Goal: Information Seeking & Learning: Learn about a topic

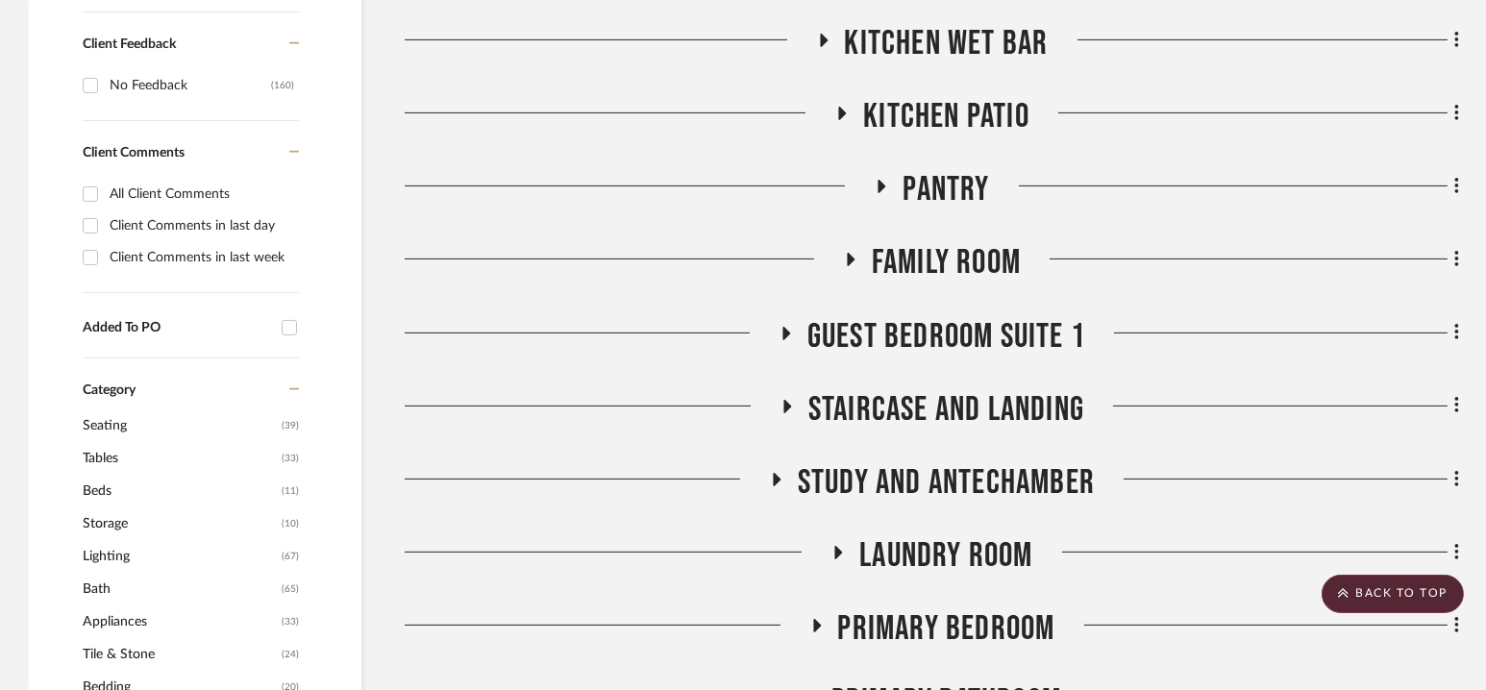
scroll to position [1309, 0]
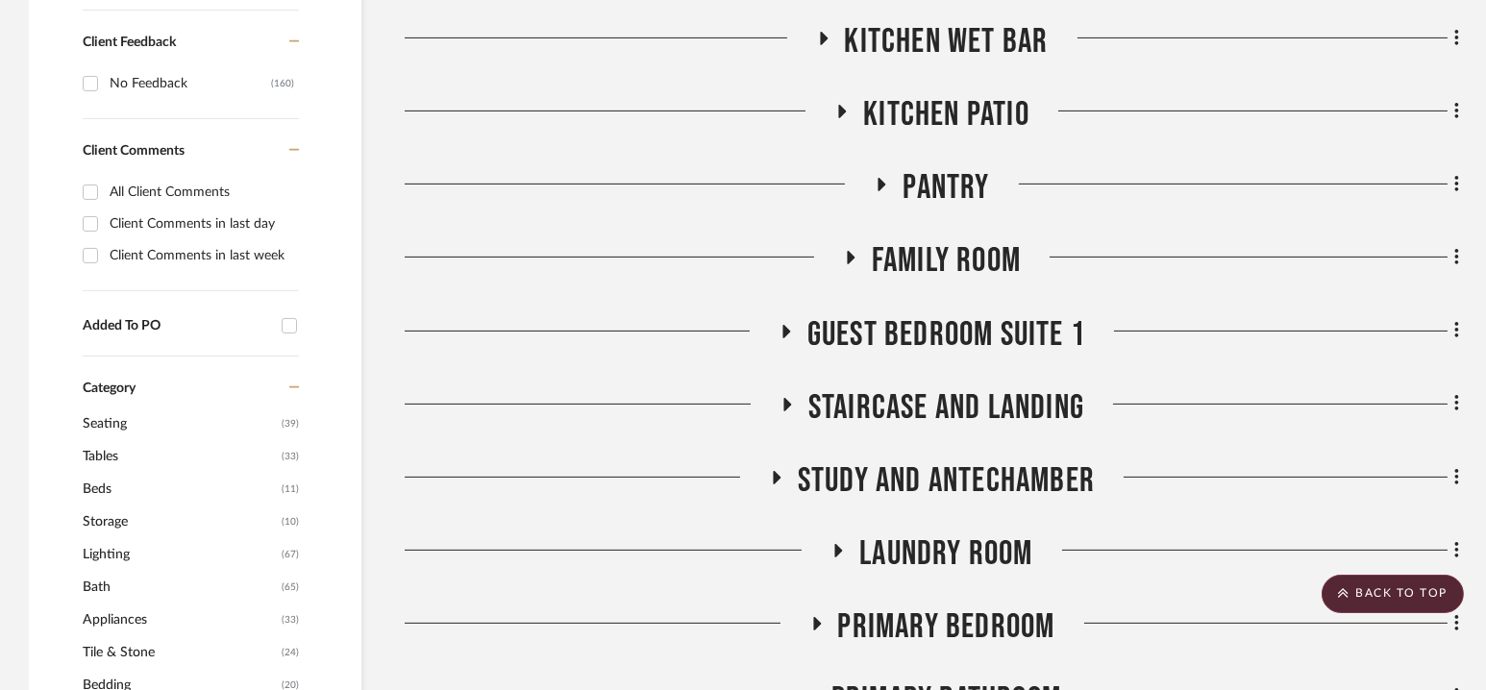
click at [940, 248] on span "Family Room" at bounding box center [946, 260] width 149 height 41
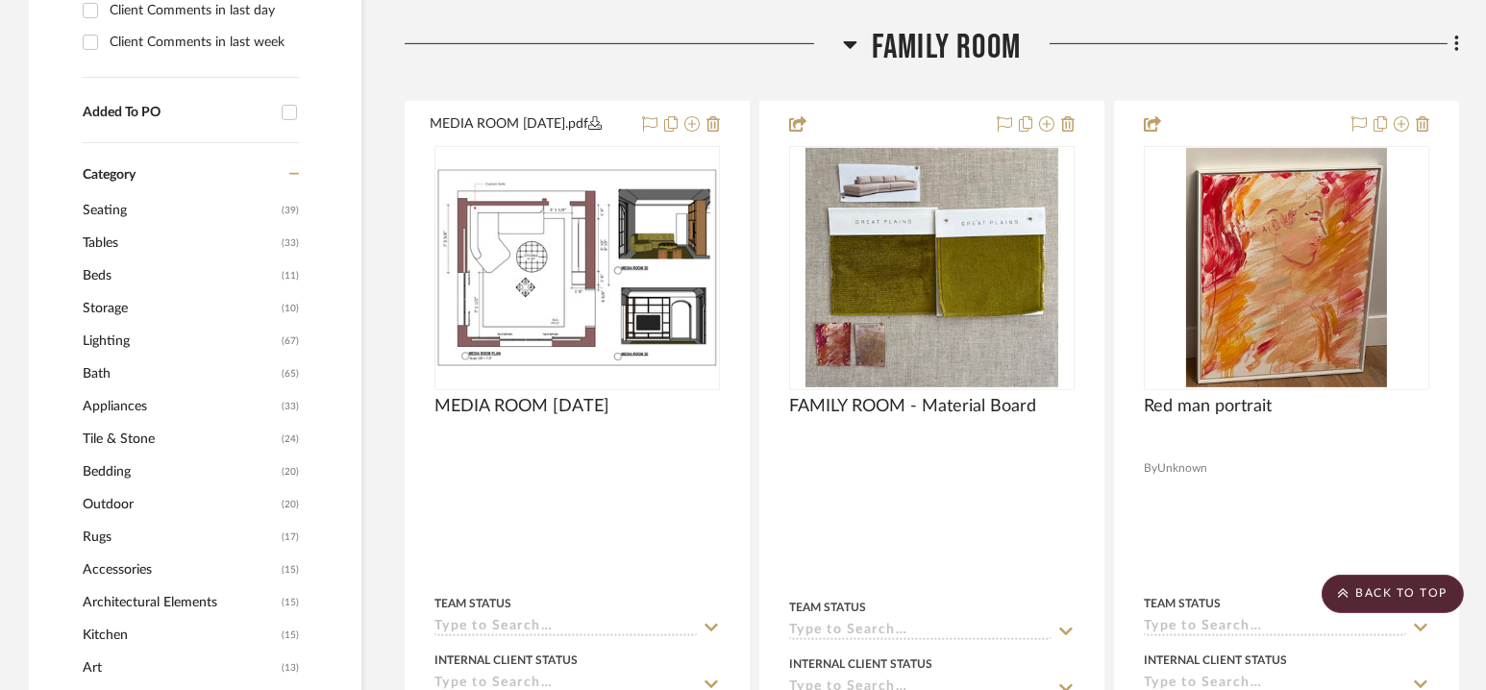
scroll to position [1628, 0]
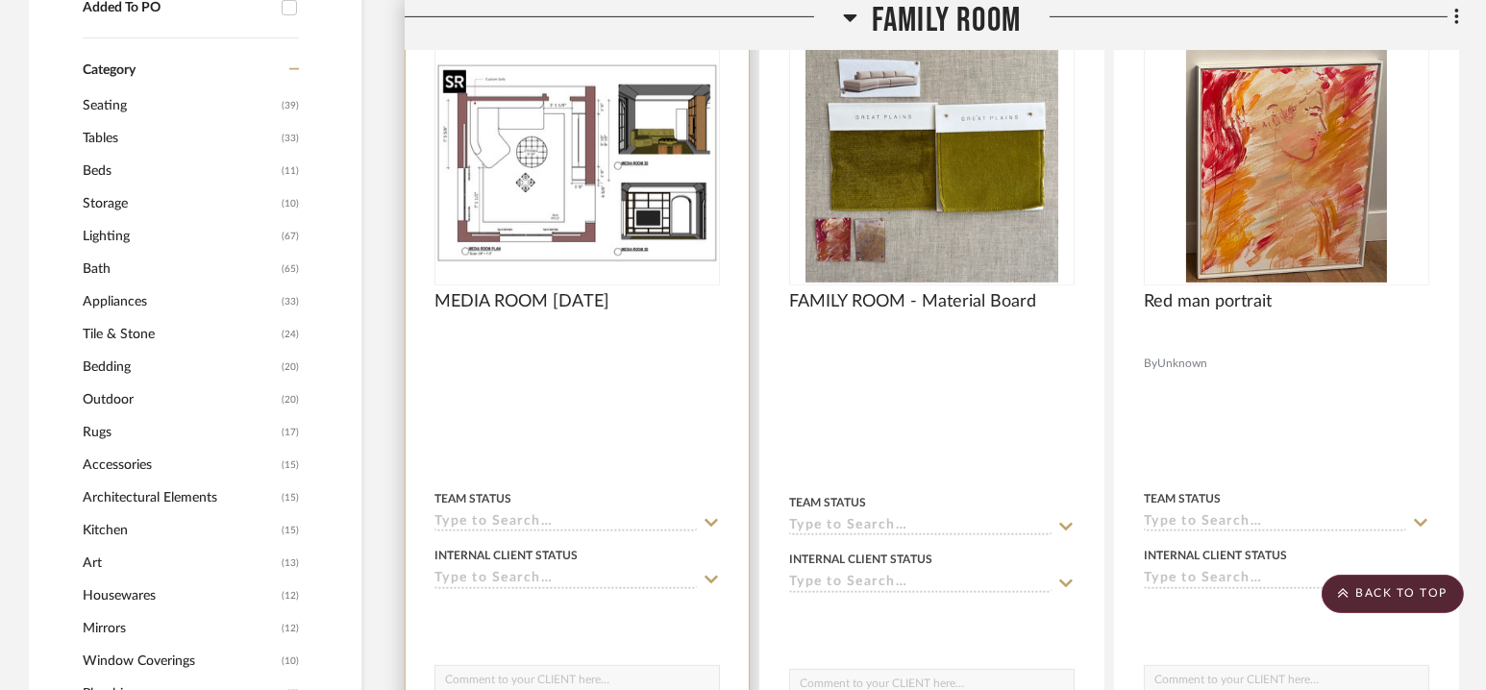
click at [629, 156] on img "0" at bounding box center [577, 162] width 282 height 199
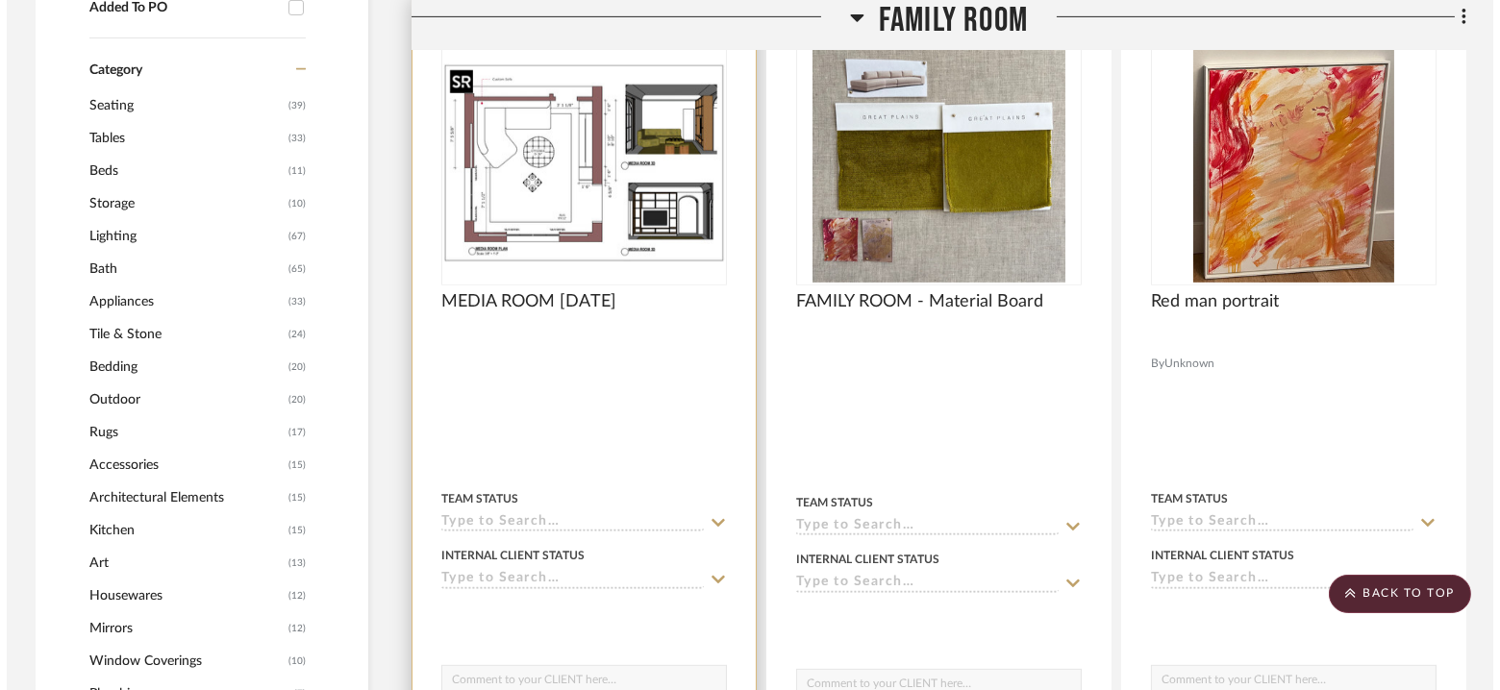
scroll to position [0, 0]
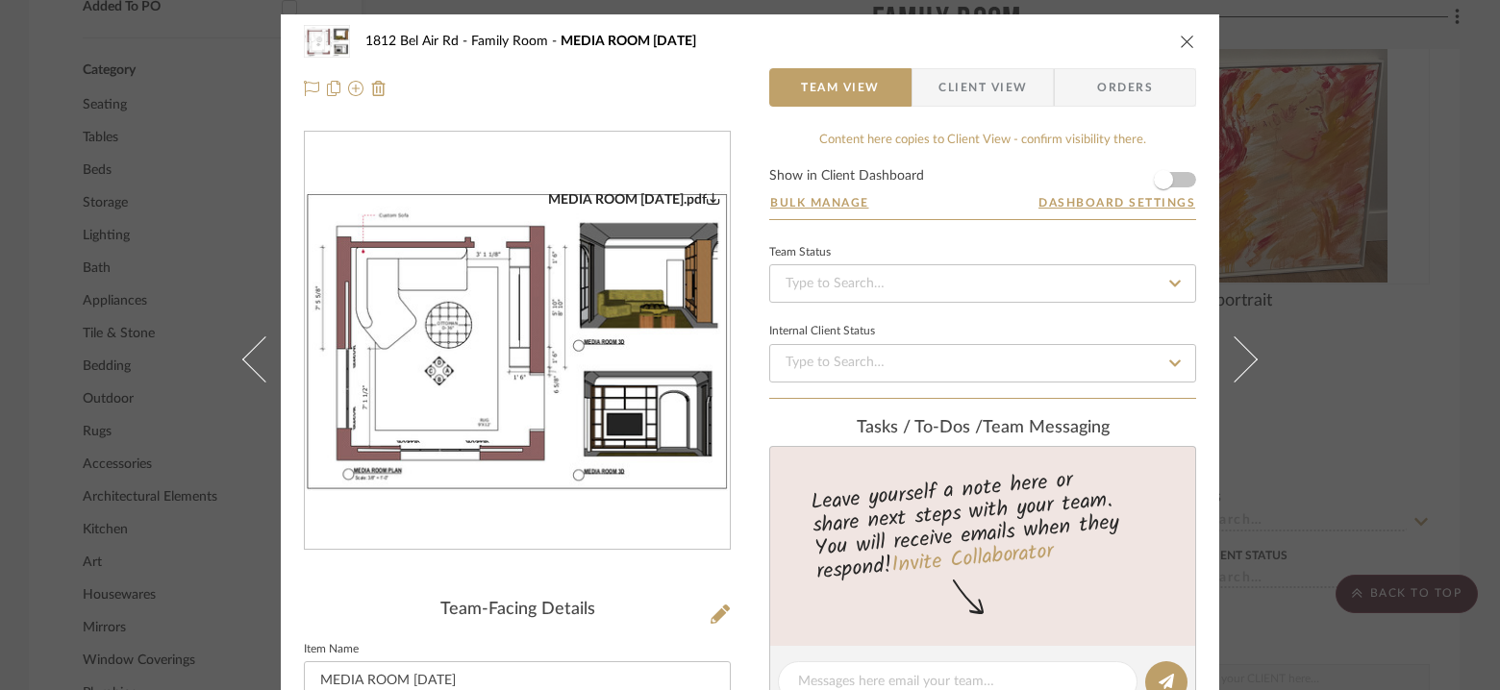
click at [563, 309] on img "0" at bounding box center [517, 341] width 425 height 300
click at [1182, 39] on icon "close" at bounding box center [1187, 41] width 15 height 15
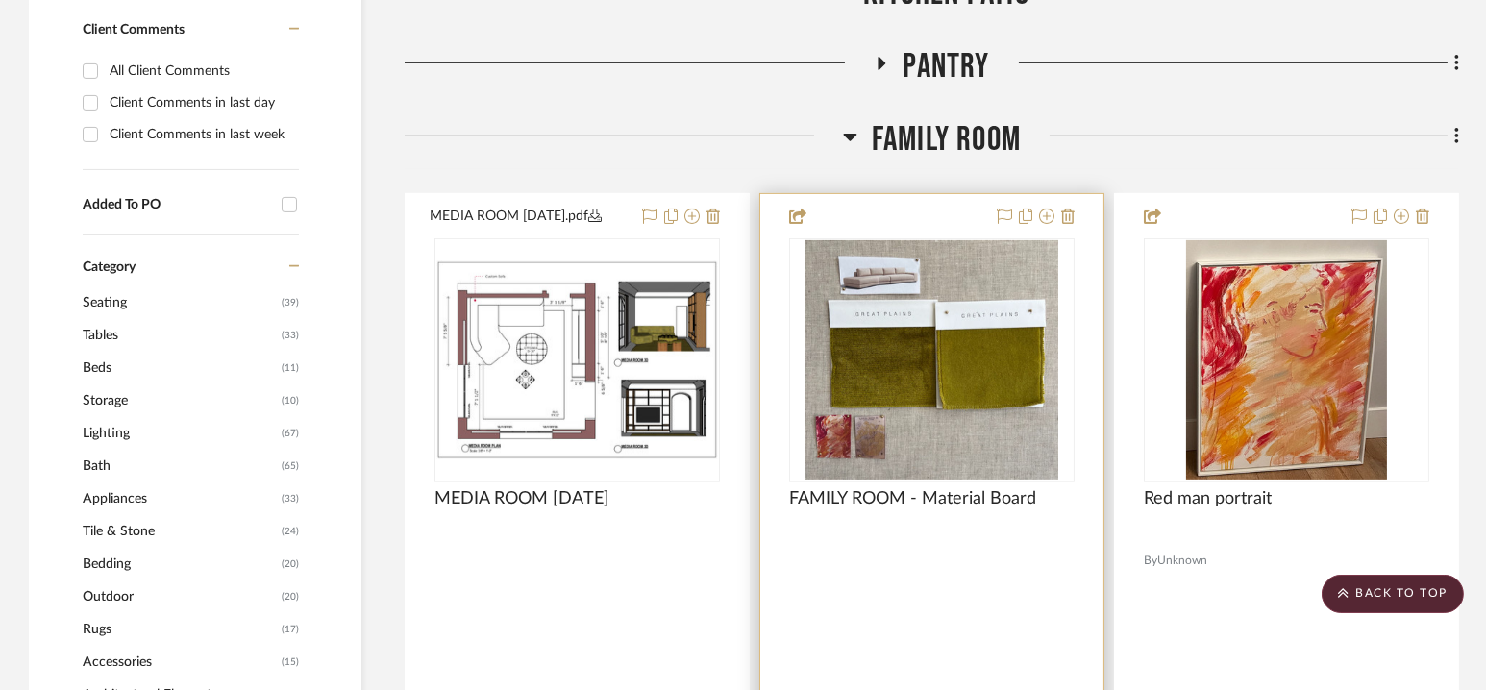
scroll to position [1433, 0]
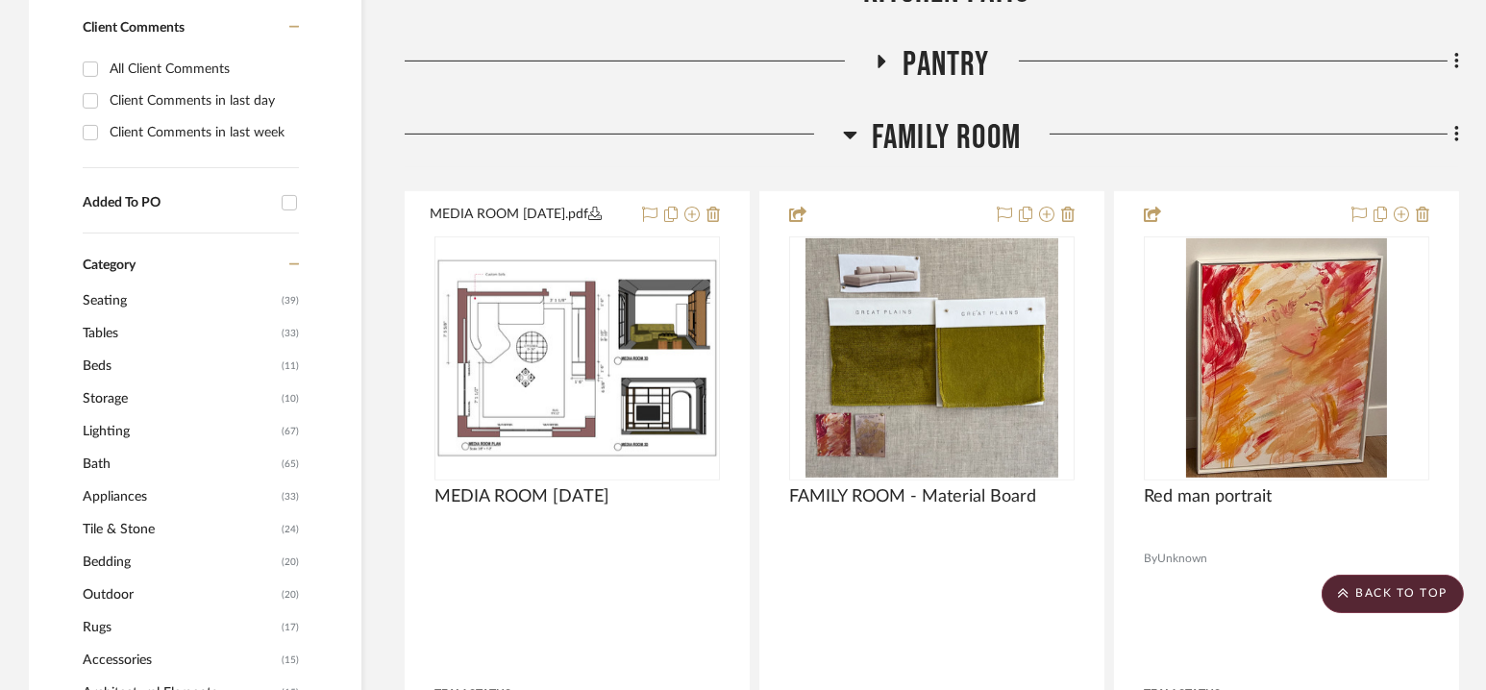
click at [934, 132] on span "Family Room" at bounding box center [946, 137] width 149 height 41
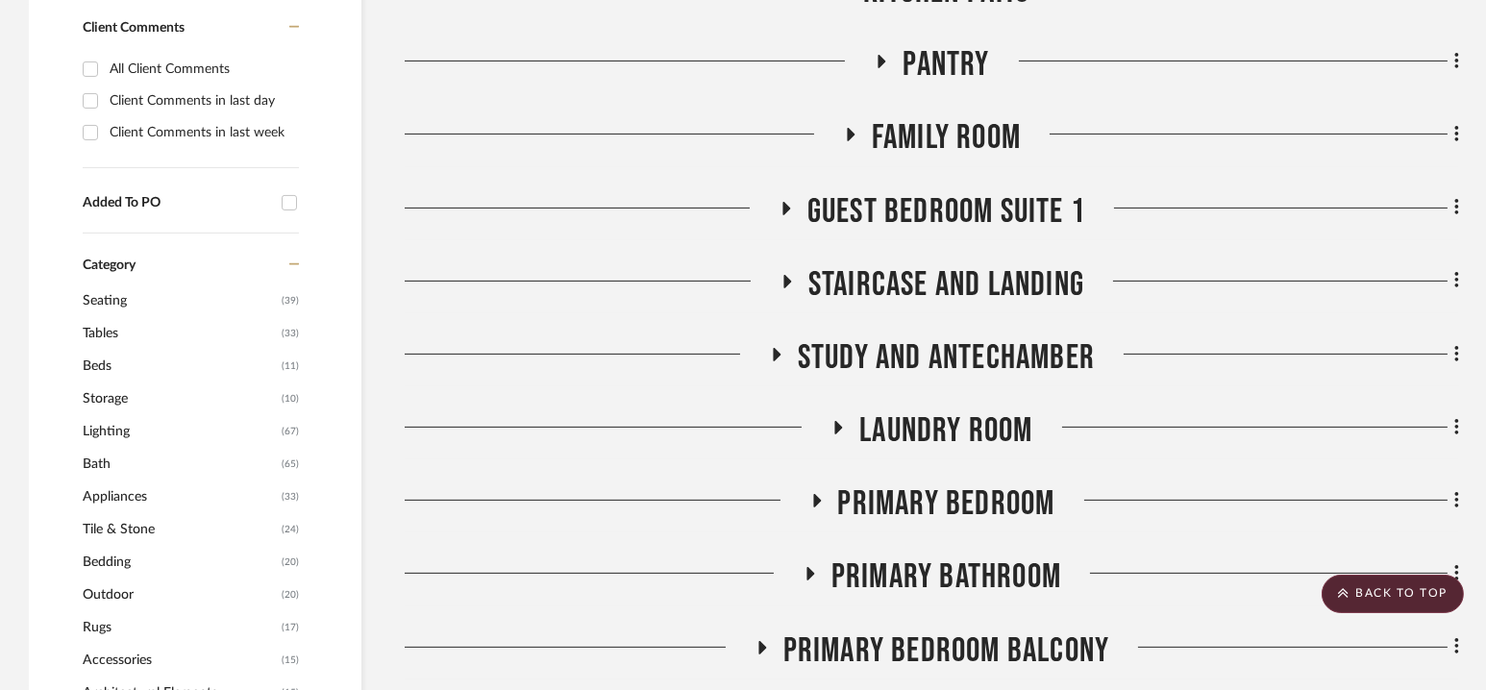
click at [938, 63] on span "Pantry" at bounding box center [946, 64] width 87 height 41
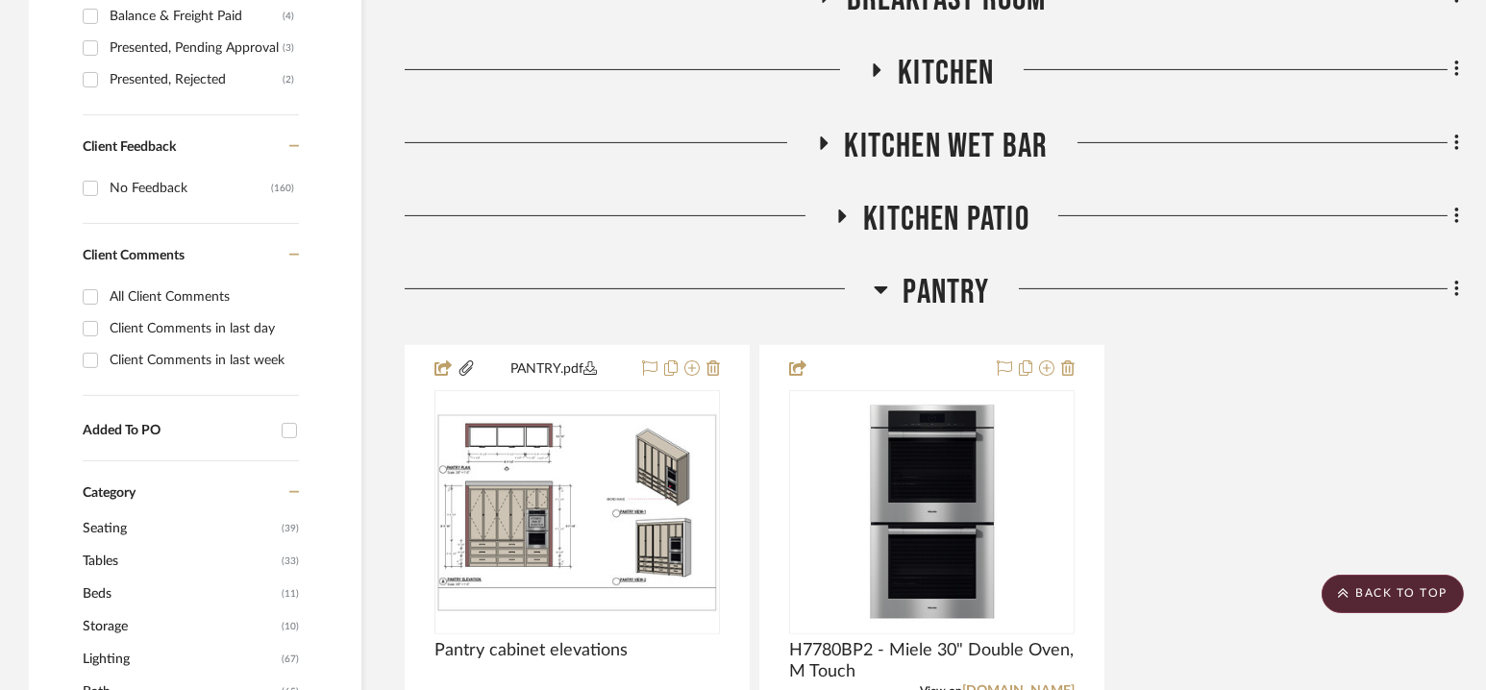
scroll to position [1322, 0]
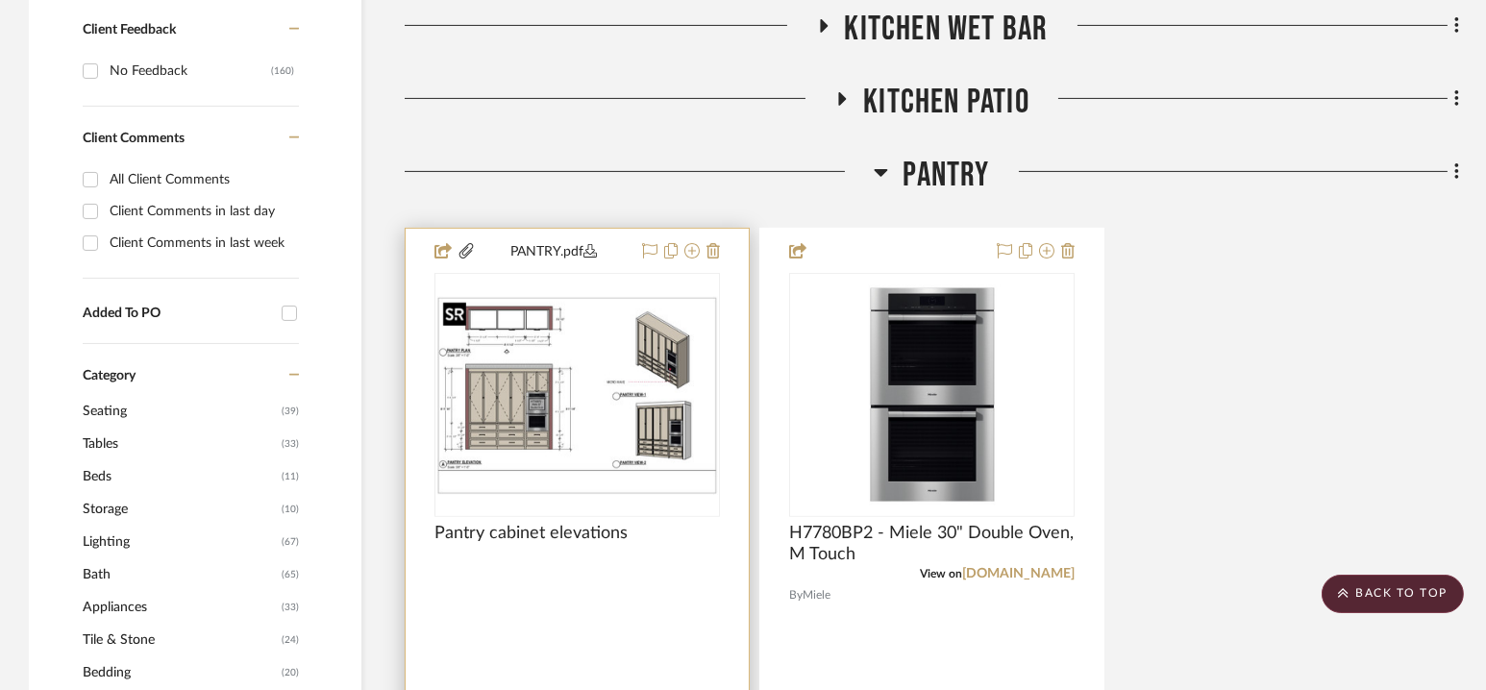
click at [0, 0] on img at bounding box center [0, 0] width 0 height 0
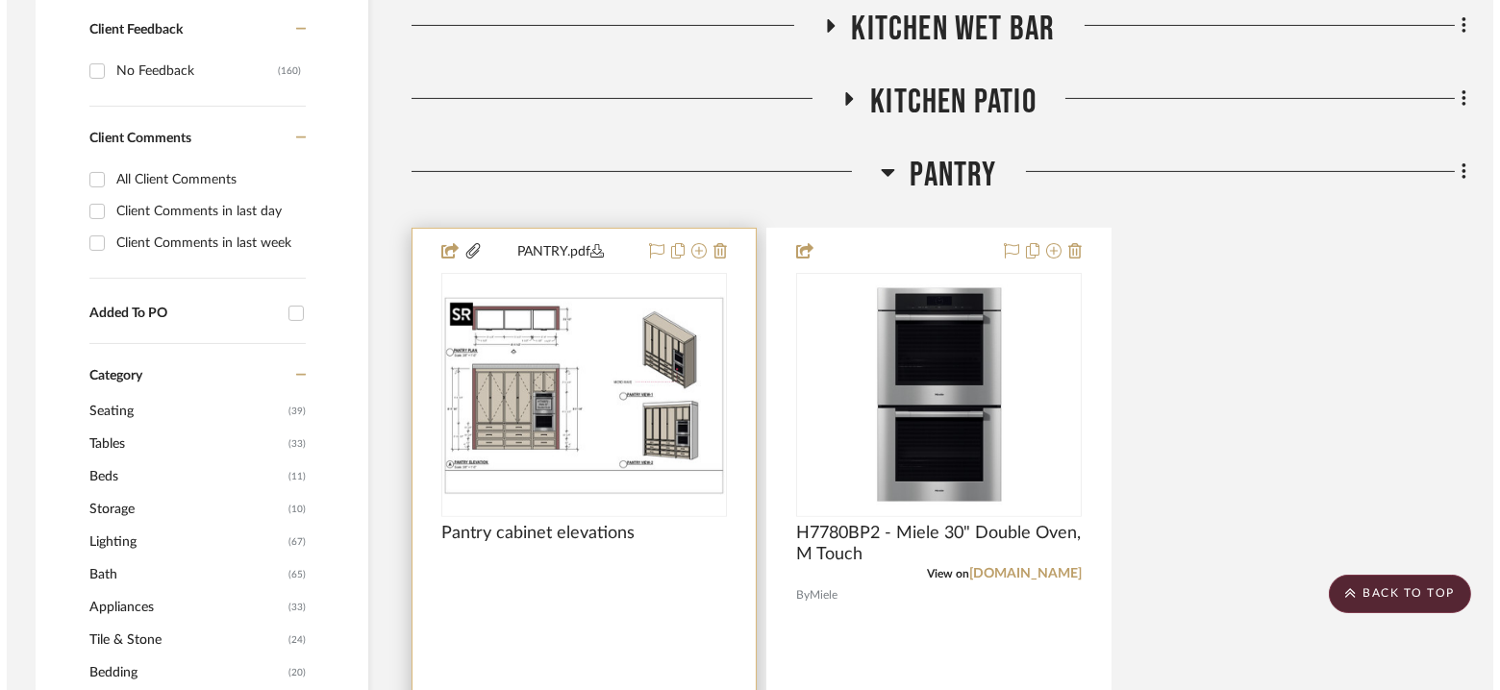
scroll to position [0, 0]
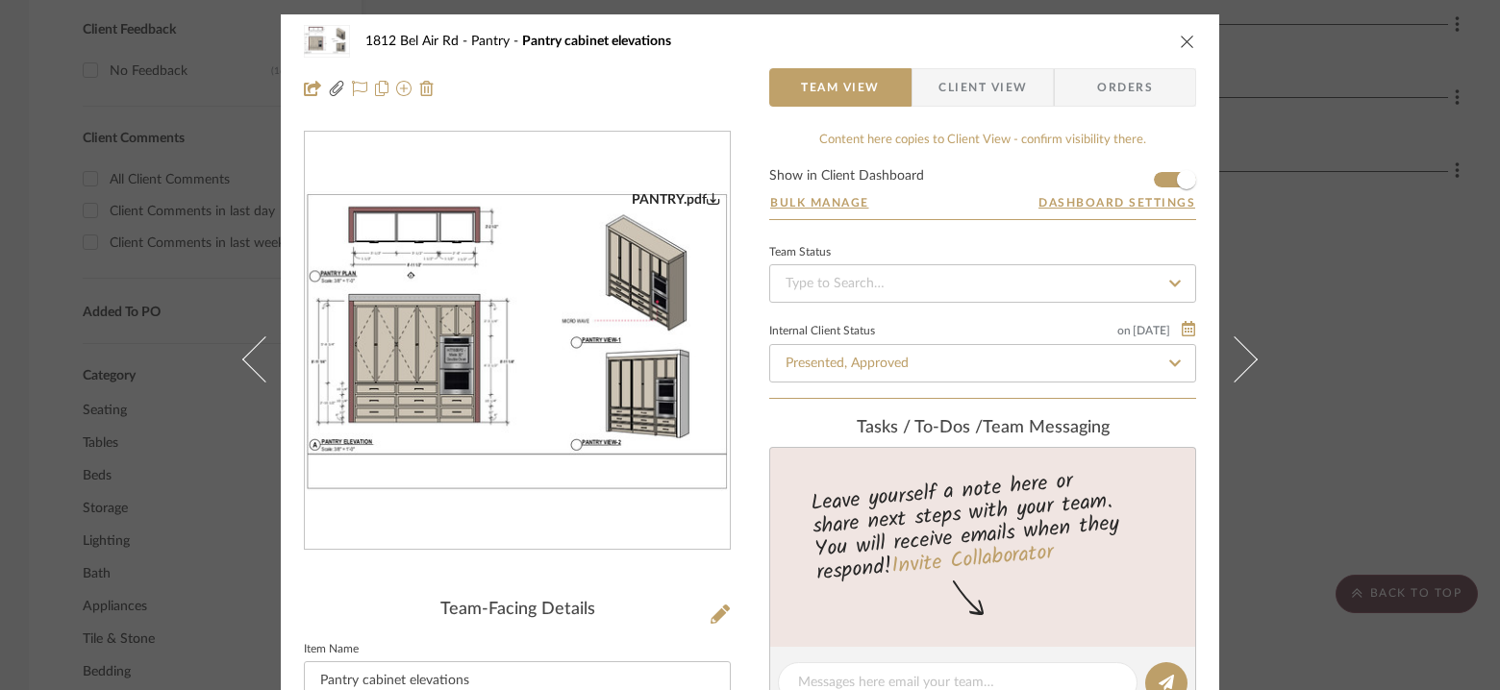
click at [657, 349] on img "0" at bounding box center [517, 341] width 425 height 300
click at [1184, 42] on icon "close" at bounding box center [1187, 41] width 15 height 15
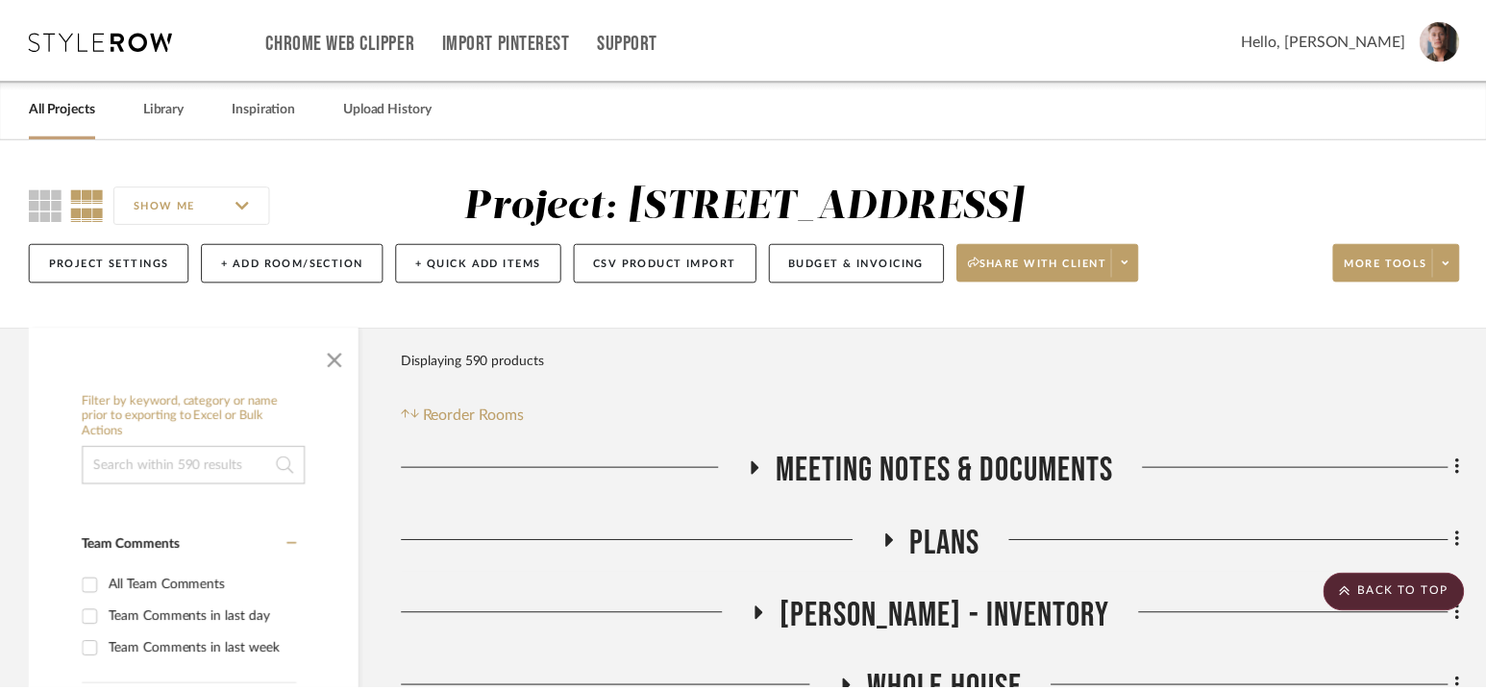
scroll to position [1322, 0]
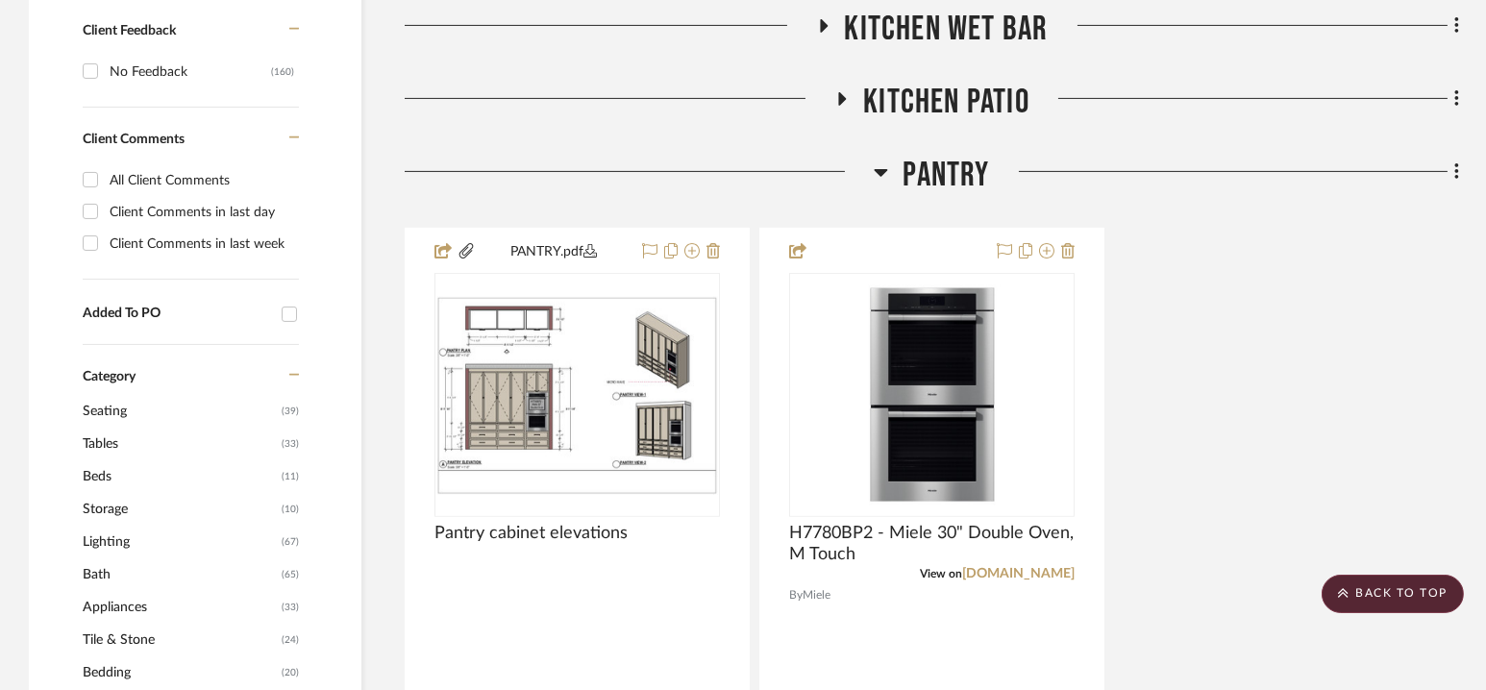
click at [937, 167] on span "Pantry" at bounding box center [946, 175] width 87 height 41
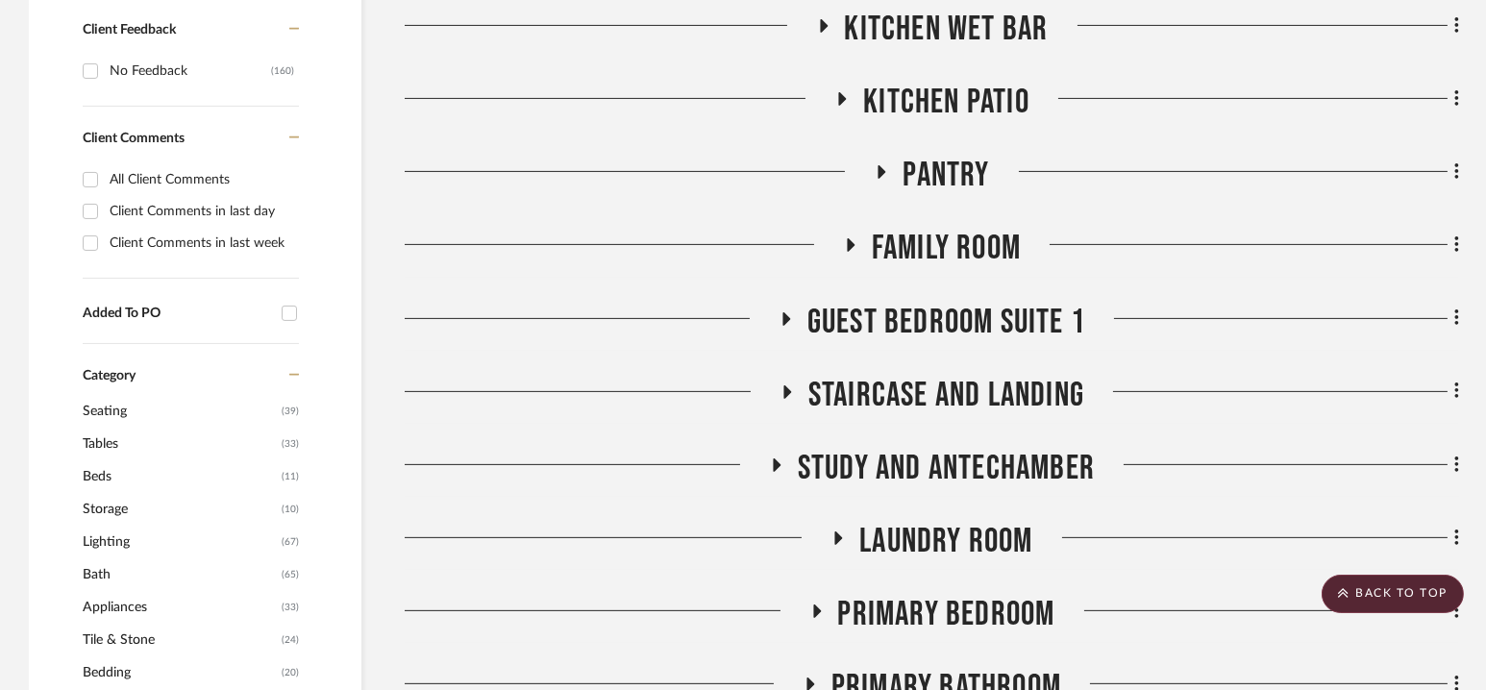
scroll to position [0, 0]
